Goal: Information Seeking & Learning: Learn about a topic

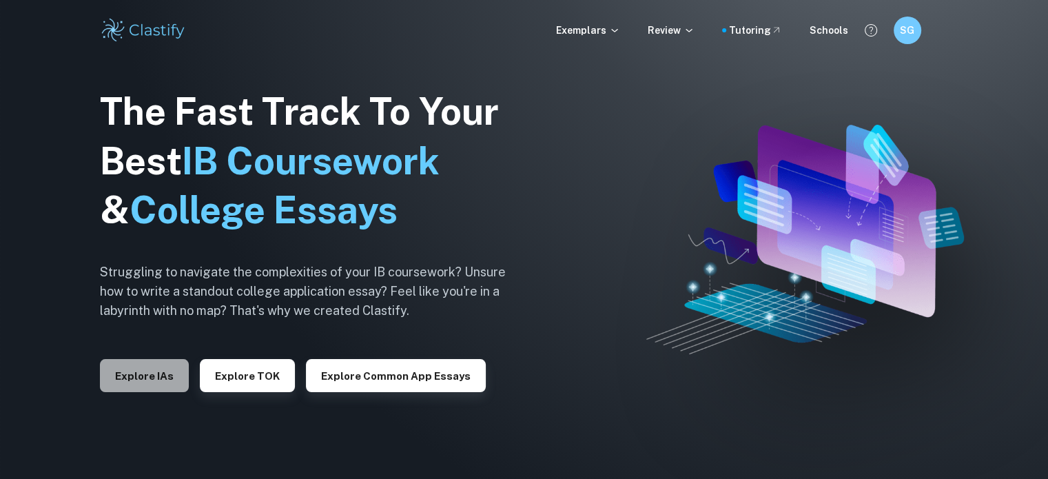
click at [166, 379] on button "Explore IAs" at bounding box center [144, 375] width 89 height 33
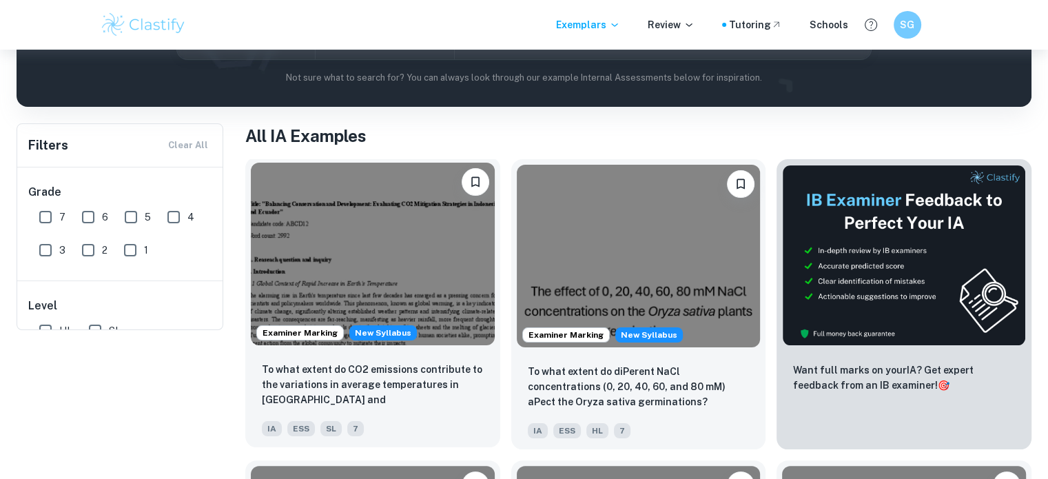
scroll to position [30, 0]
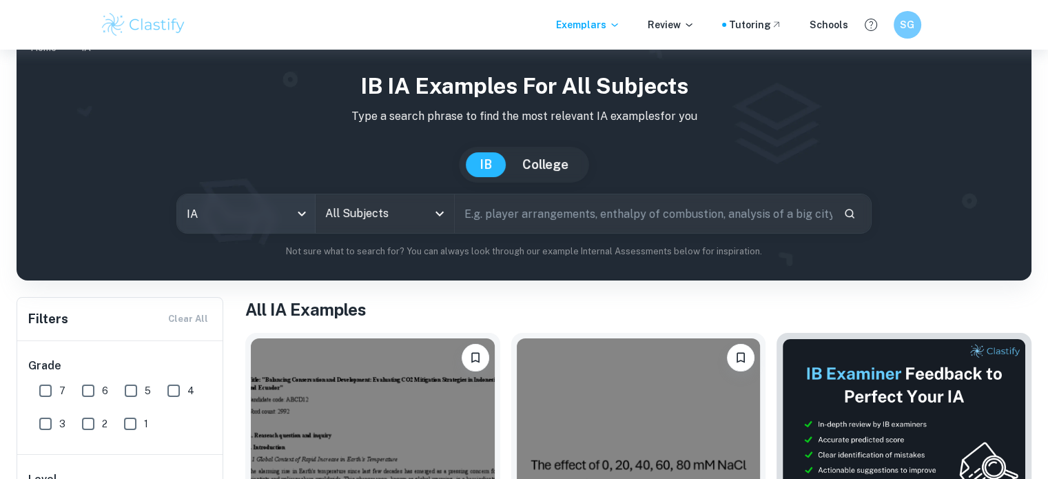
click at [286, 214] on body "We value your privacy We use cookies to enhance your browsing experience, serve…" at bounding box center [524, 259] width 1048 height 479
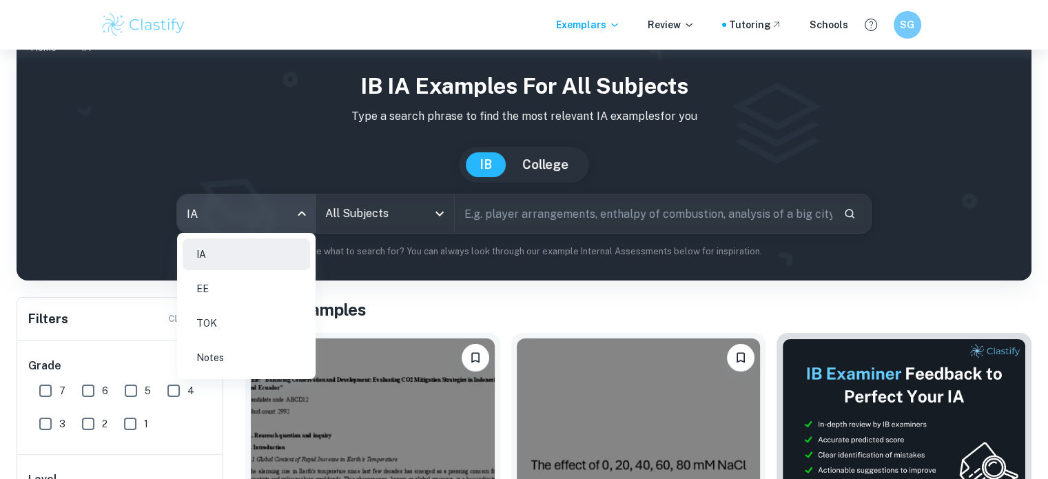
click at [287, 286] on li "EE" at bounding box center [246, 289] width 127 height 32
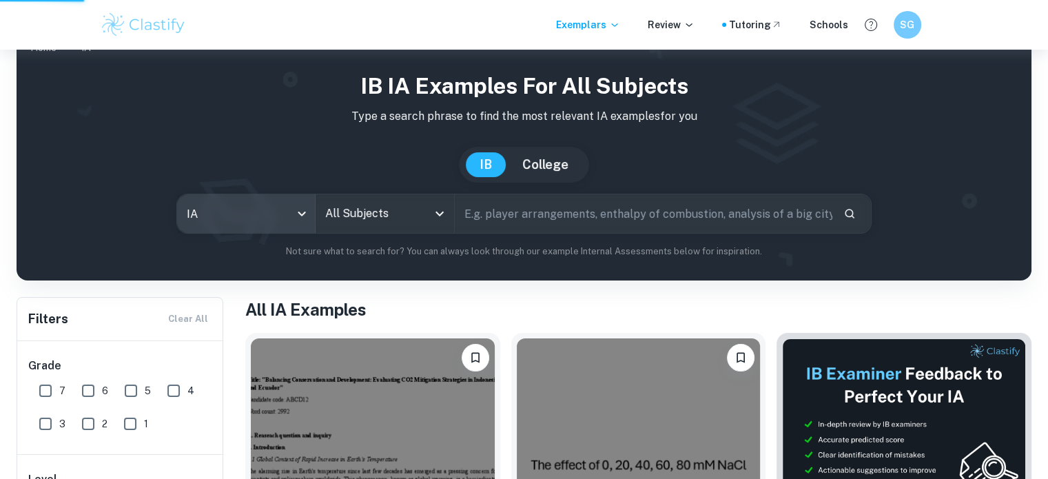
type input "ee"
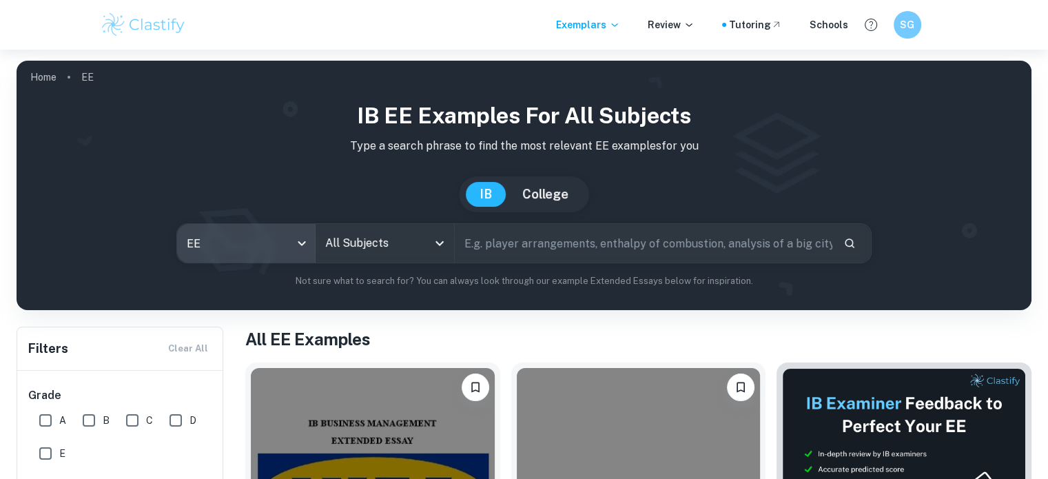
click at [372, 247] on input "All Subjects" at bounding box center [374, 243] width 105 height 26
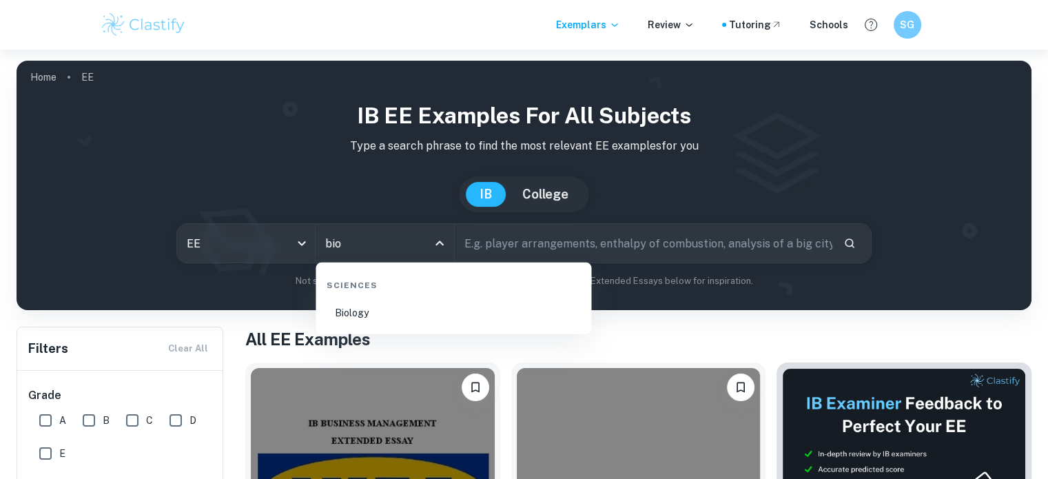
click at [369, 309] on li "Biology" at bounding box center [453, 313] width 265 height 32
type input "Biology"
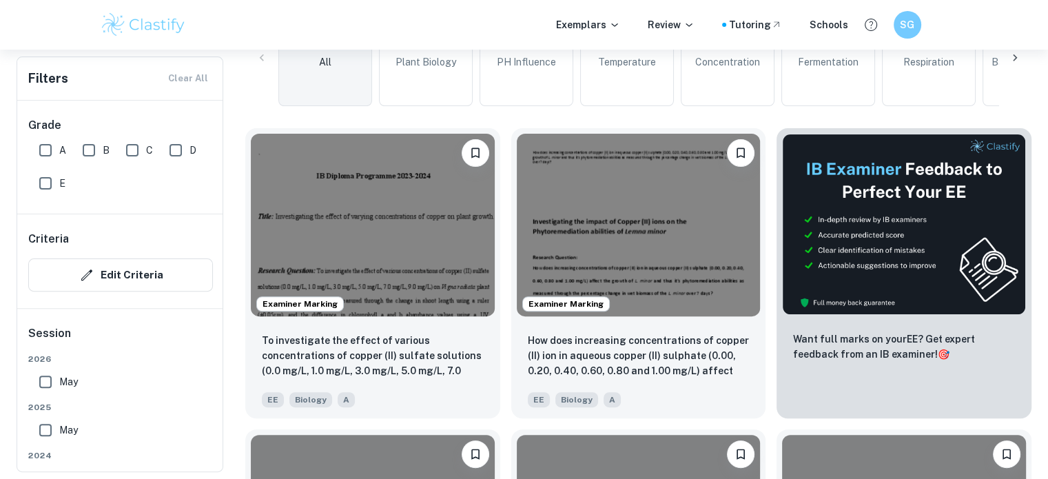
scroll to position [376, 0]
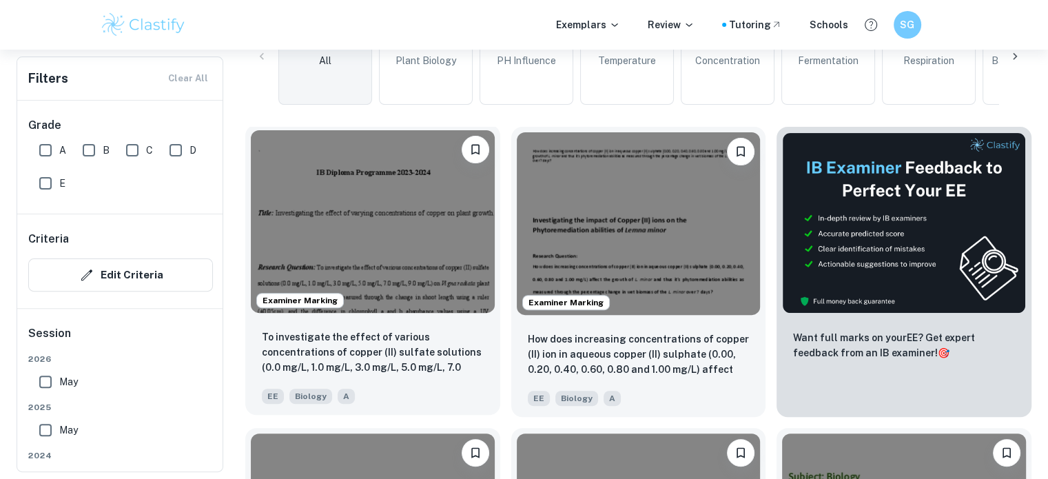
click at [426, 360] on p "To investigate the effect of various concentrations of copper (II) sulfate solu…" at bounding box center [373, 352] width 222 height 47
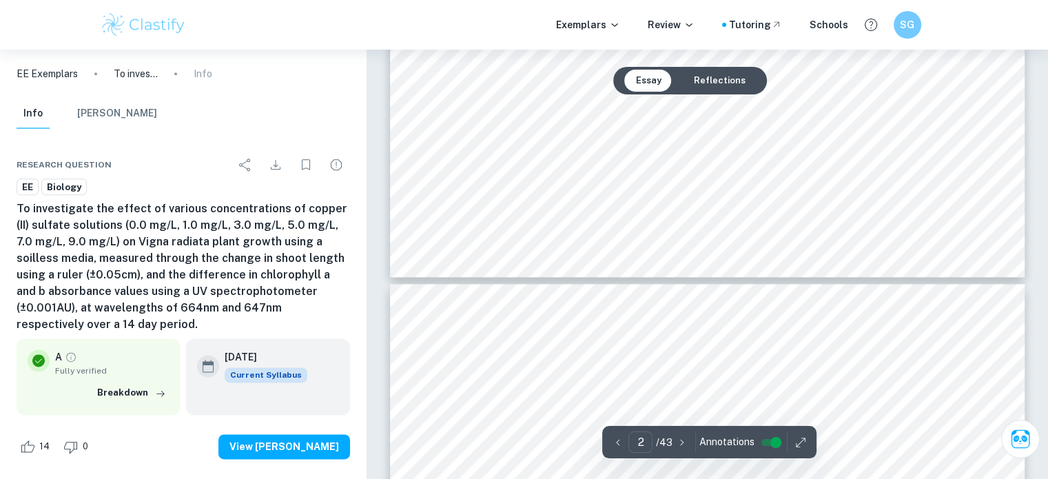
scroll to position [1689, 0]
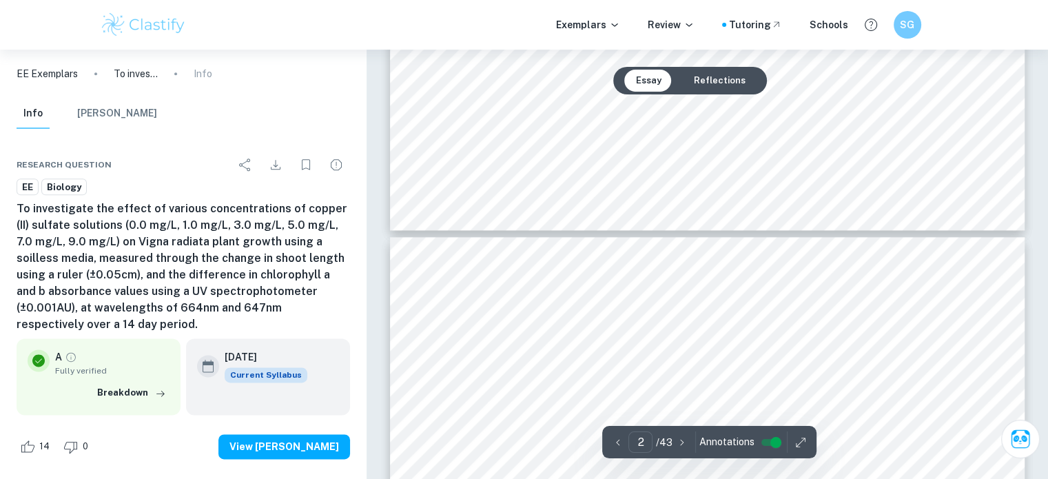
type input "3"
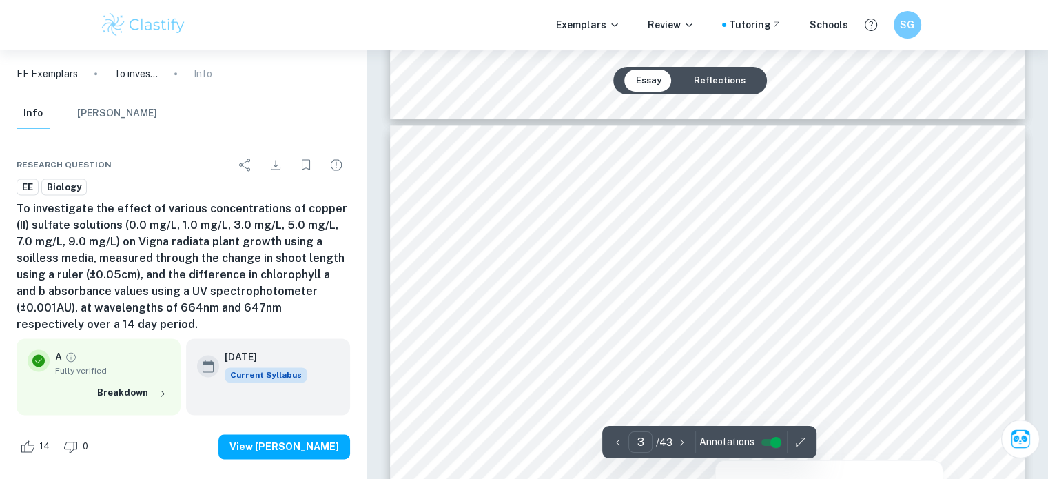
scroll to position [1862, 0]
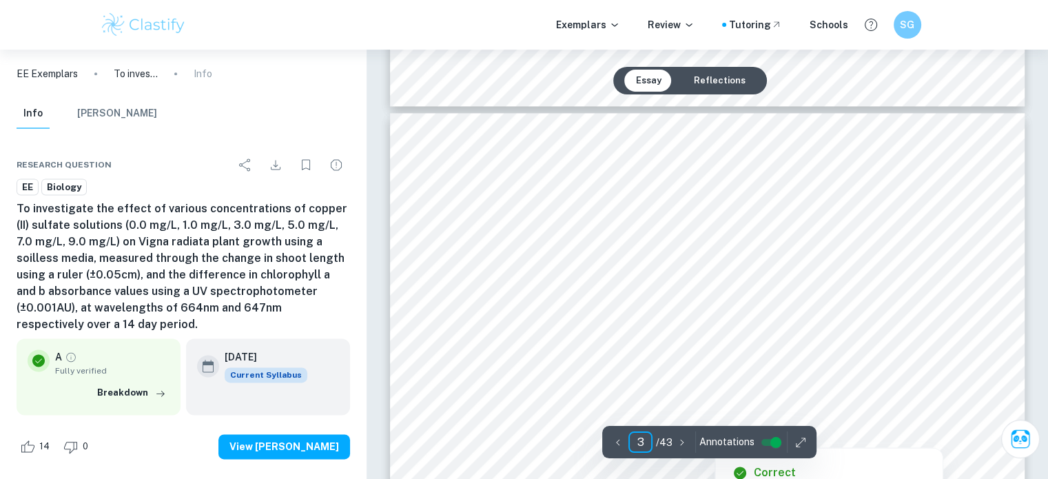
click at [648, 435] on input "3" at bounding box center [640, 441] width 24 height 21
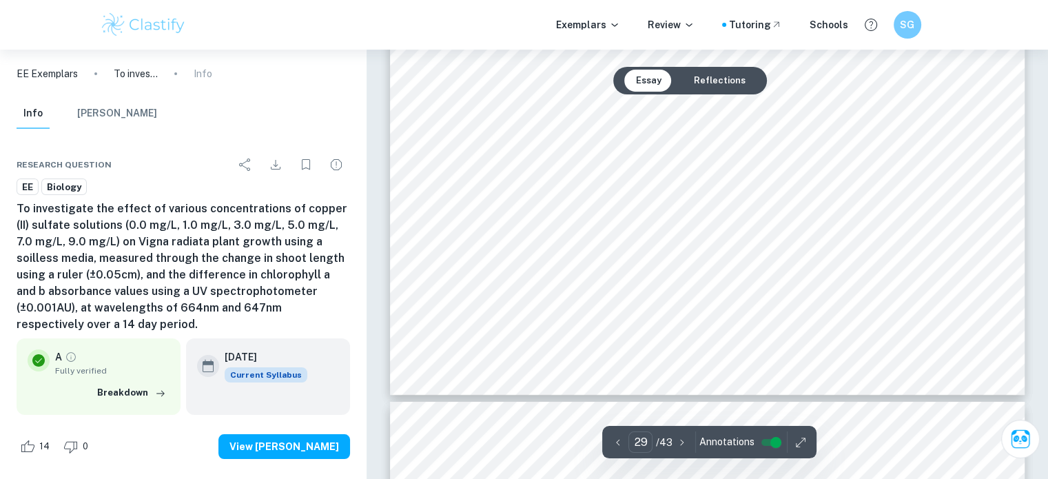
scroll to position [25998, 0]
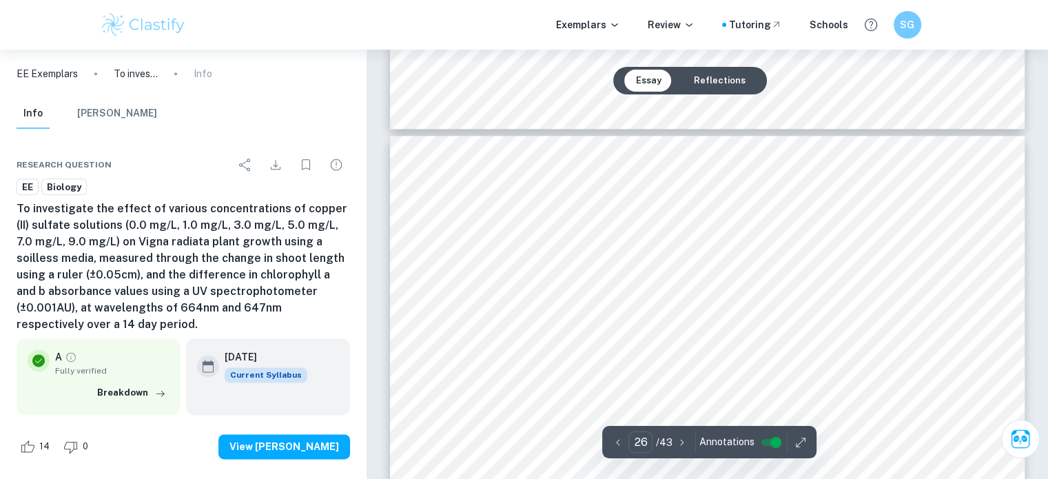
type input "25"
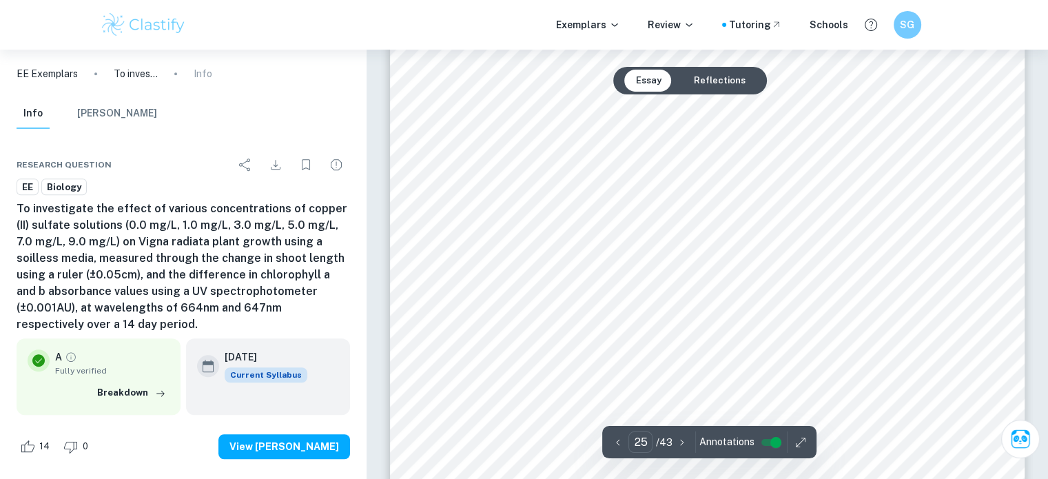
scroll to position [21900, 0]
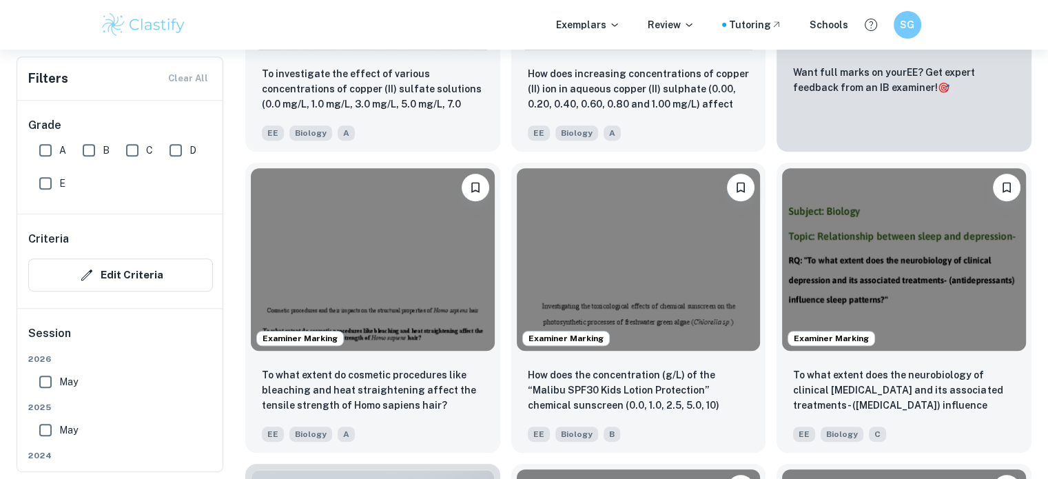
scroll to position [642, 0]
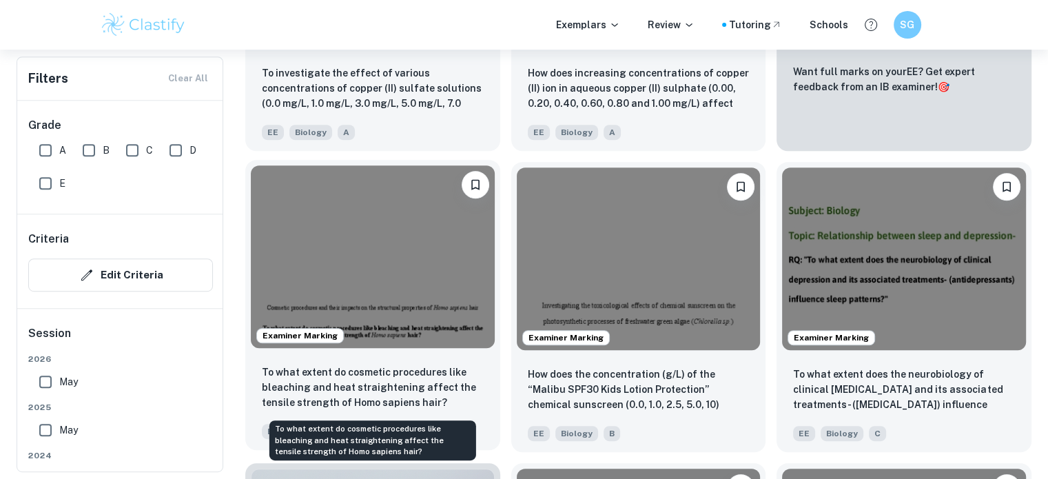
click at [435, 382] on p "To what extent do cosmetic procedures like bleaching and heat straightening aff…" at bounding box center [373, 386] width 222 height 45
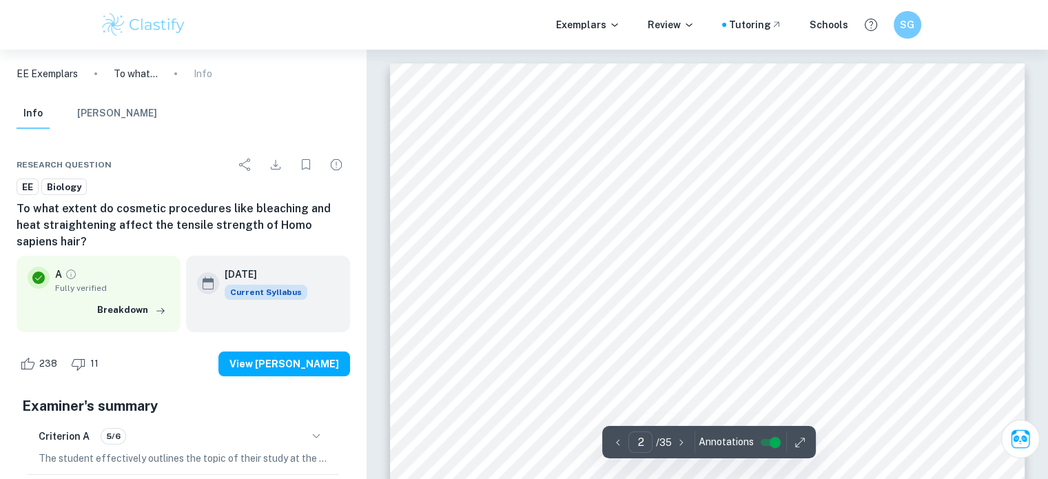
scroll to position [1176, 0]
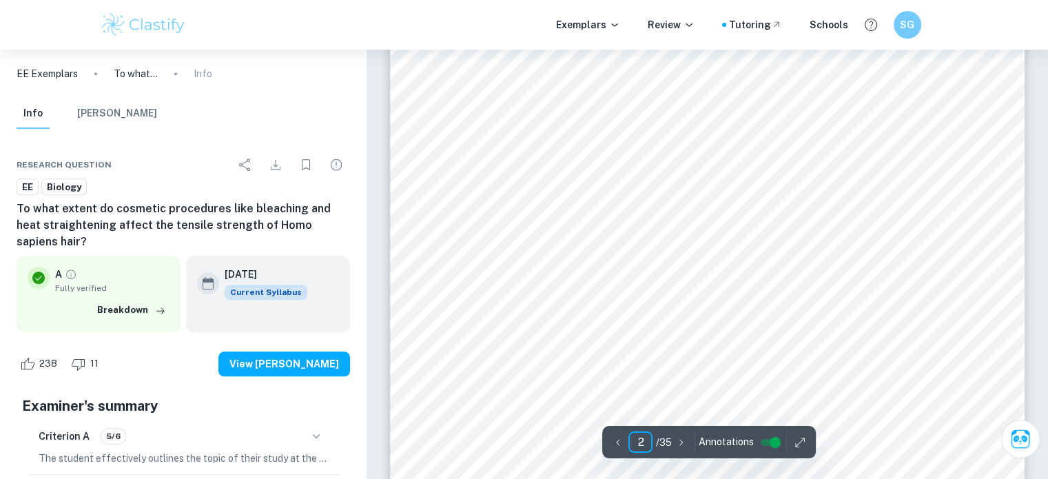
click at [648, 443] on input "2" at bounding box center [640, 441] width 24 height 21
type input "8"
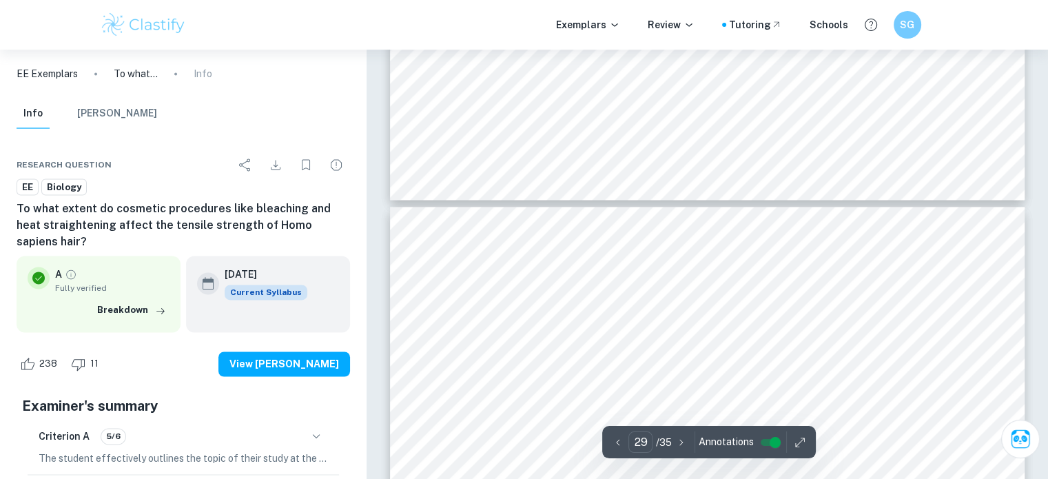
type input "28"
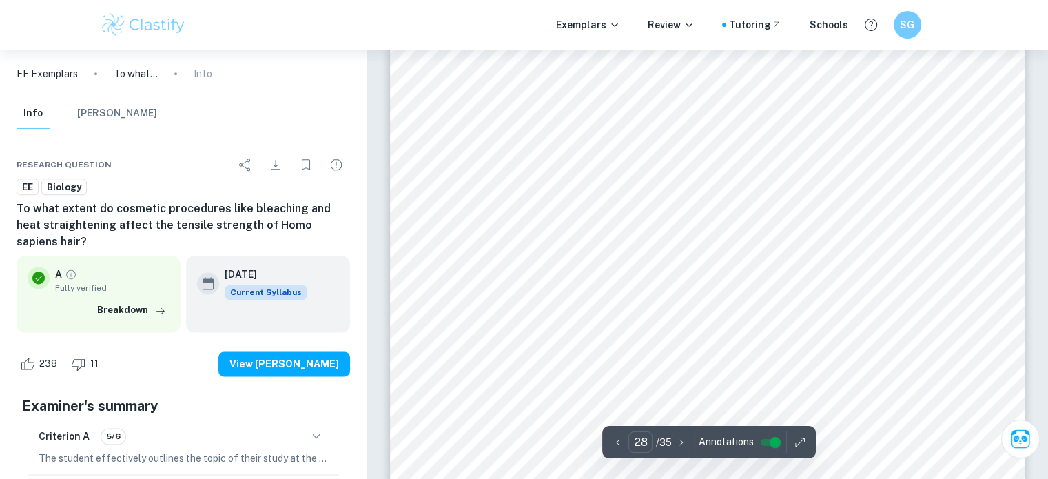
scroll to position [22702, 0]
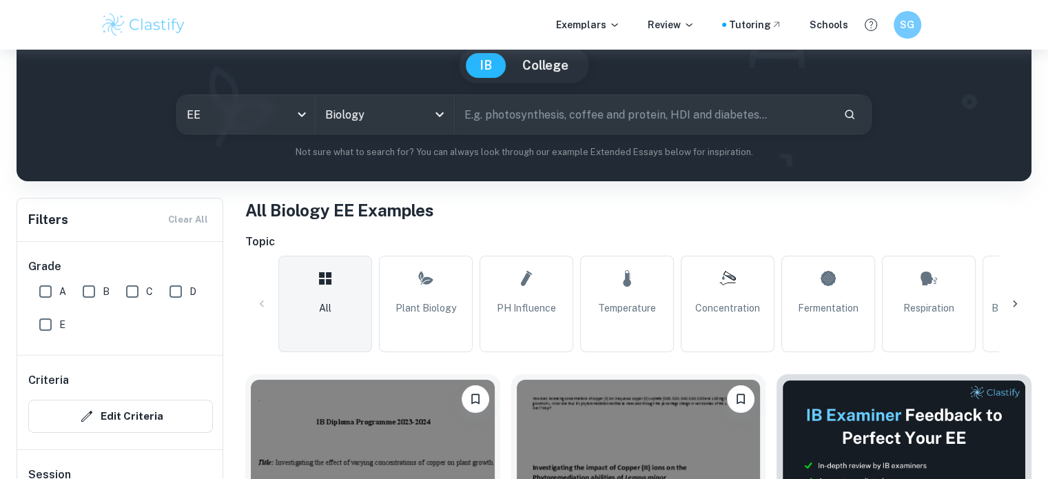
scroll to position [135, 0]
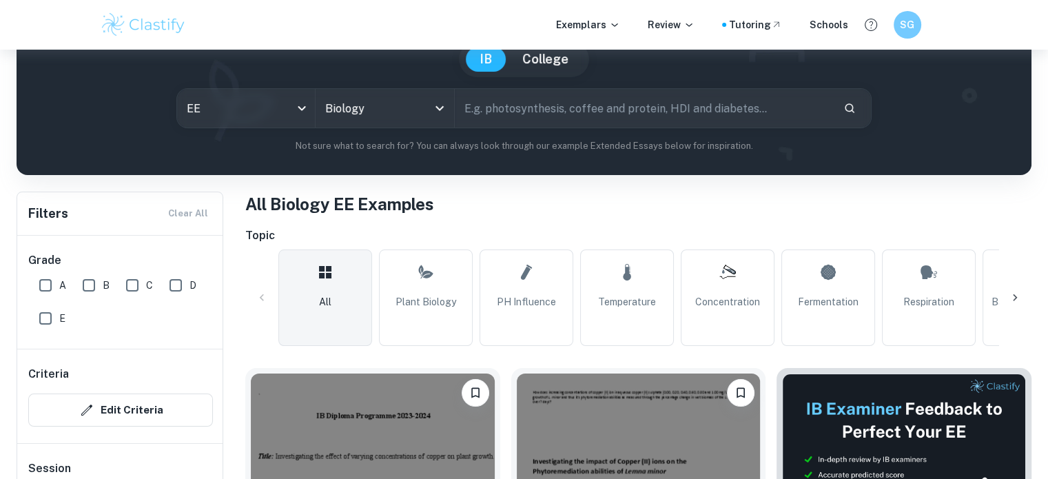
click at [551, 112] on input "text" at bounding box center [644, 108] width 378 height 39
type input "h"
type input "chlorophyll"
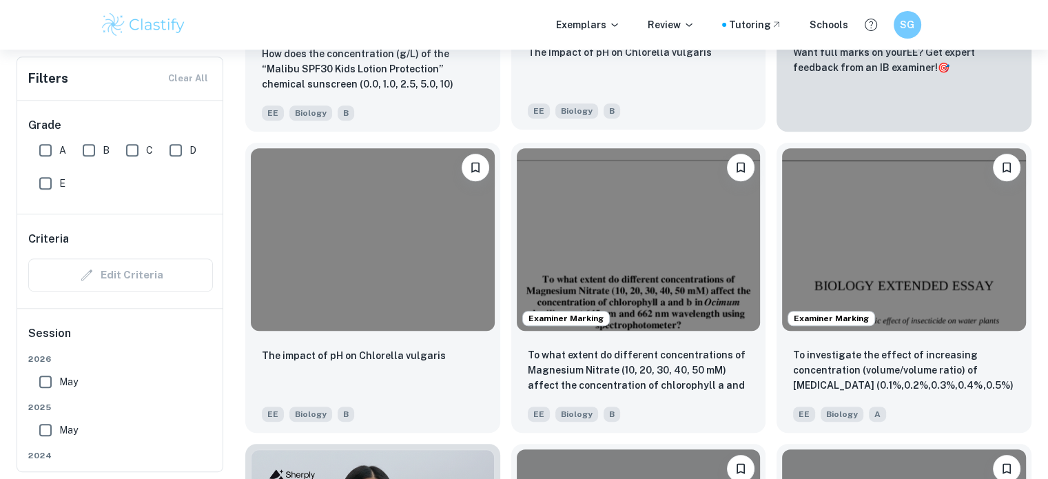
scroll to position [667, 0]
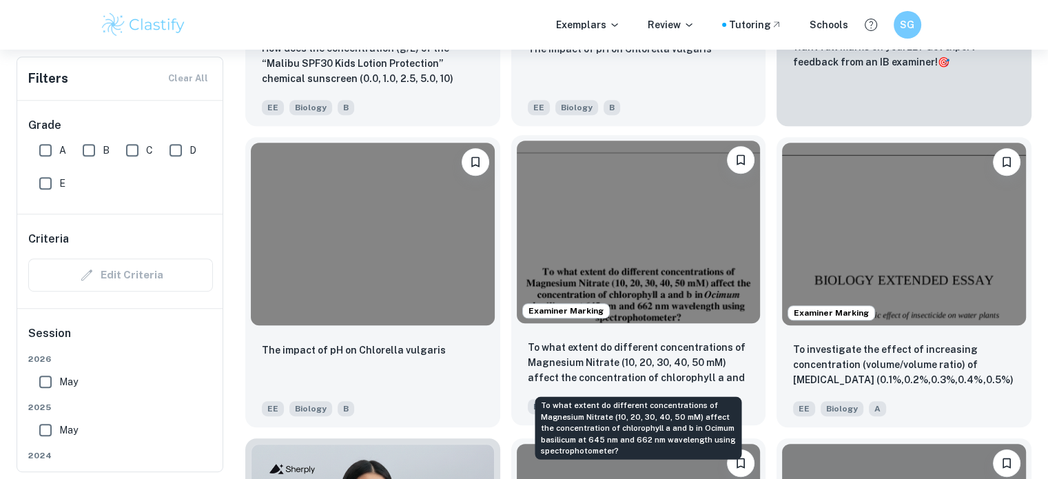
click at [609, 361] on p "To what extent do different concentrations of Magnesium Nitrate (10, 20, 30, 40…" at bounding box center [639, 363] width 222 height 47
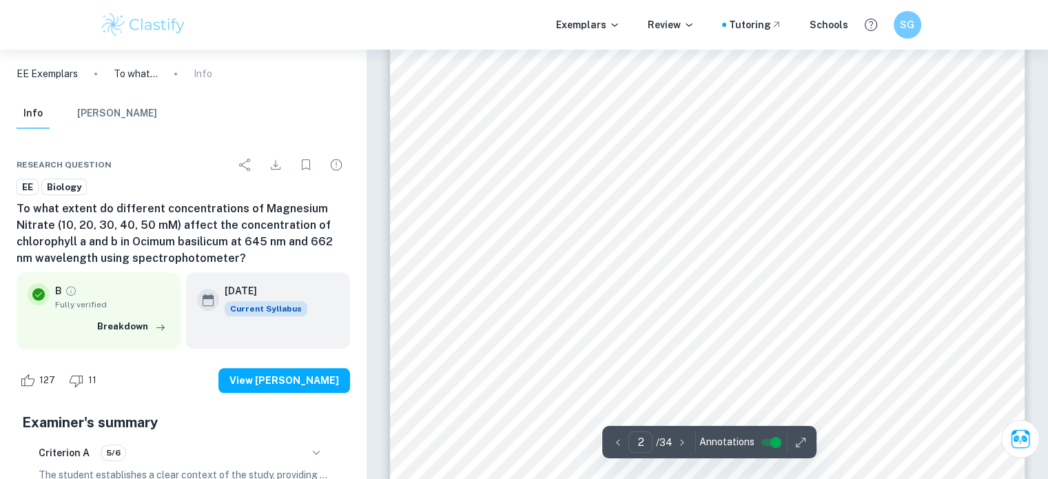
scroll to position [1283, 0]
click at [652, 440] on input "2" at bounding box center [640, 441] width 24 height 21
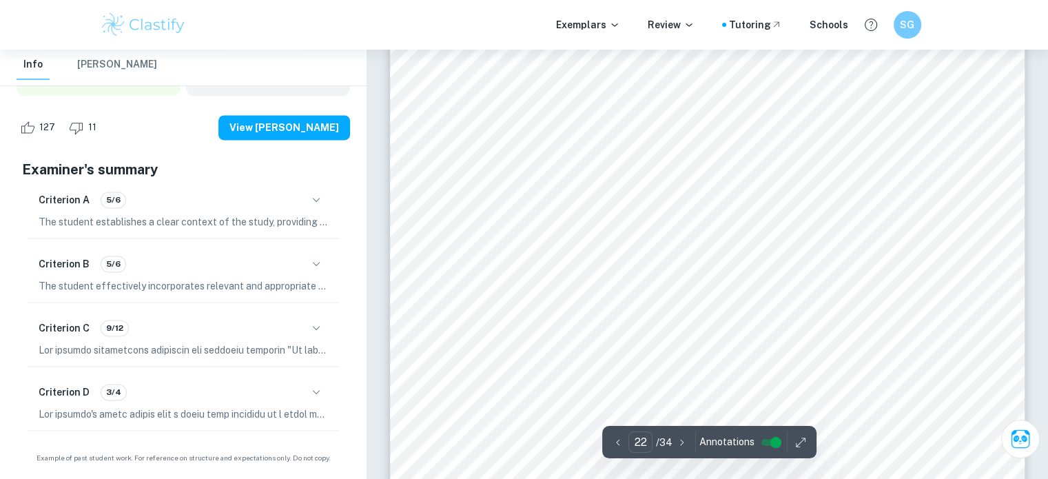
scroll to position [17775, 0]
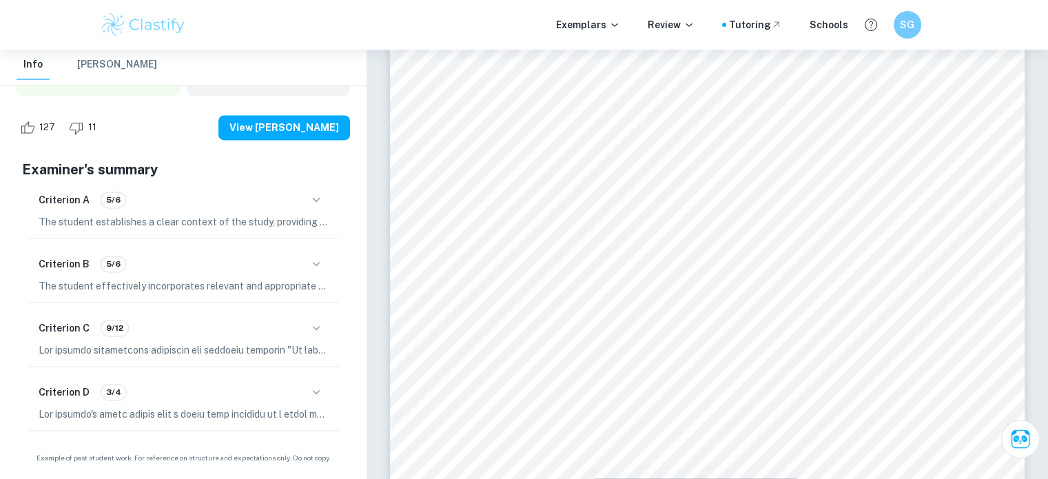
type input "22"
